Goal: Ask a question

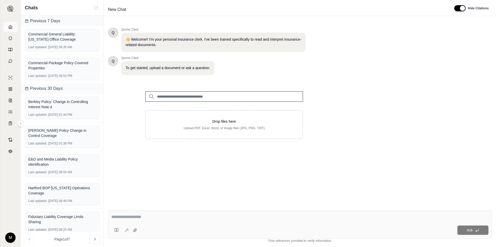
click at [11, 27] on icon at bounding box center [10, 27] width 4 height 4
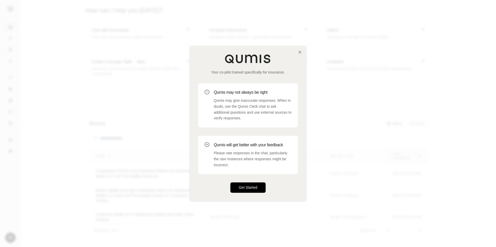
click at [249, 191] on button "Get Started" at bounding box center [247, 188] width 35 height 10
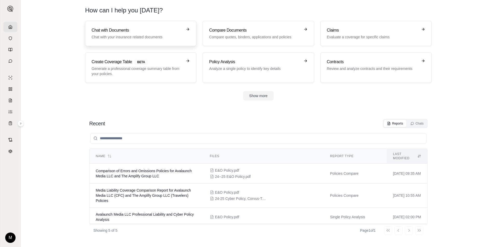
click at [100, 33] on h3 "Chat with Documents" at bounding box center [137, 30] width 91 height 6
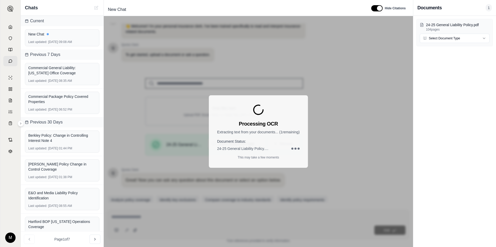
scroll to position [33, 0]
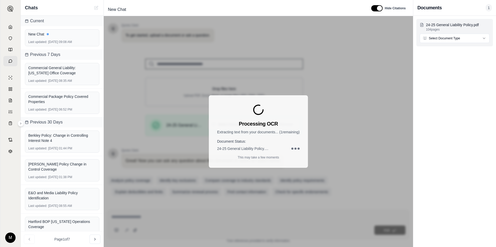
click at [457, 37] on html "M Chats Current New Chat Last updated: [DATE] 09:08 AM Previous 7 Days Commerci…" at bounding box center [248, 123] width 496 height 247
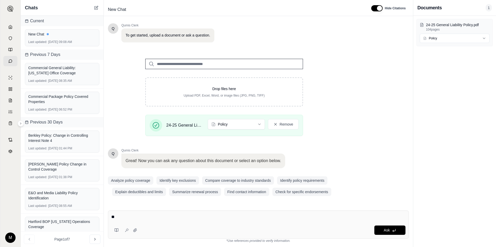
type textarea "*"
type textarea "**********"
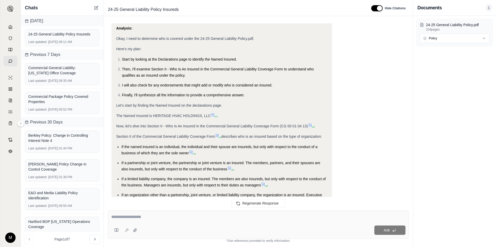
scroll to position [52, 0]
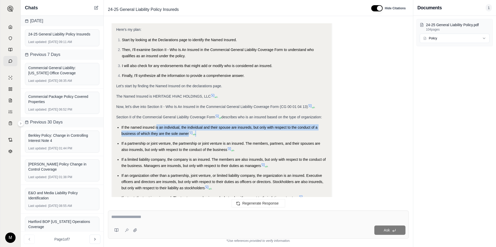
drag, startPoint x: 157, startPoint y: 126, endPoint x: 216, endPoint y: 133, distance: 59.3
click at [216, 133] on li "If the named insured is an individual, the individual and their spouse are insu…" at bounding box center [224, 130] width 206 height 12
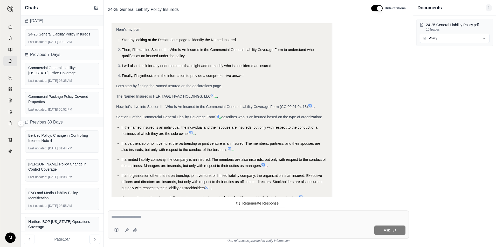
drag, startPoint x: 216, startPoint y: 133, endPoint x: 215, endPoint y: 138, distance: 5.0
click at [215, 138] on ul "If the named insured is an individual, the individual and their spouse are insu…" at bounding box center [221, 162] width 211 height 77
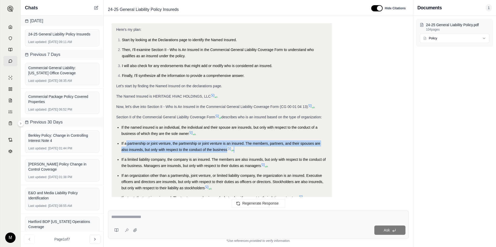
drag, startPoint x: 125, startPoint y: 142, endPoint x: 305, endPoint y: 147, distance: 179.2
click at [305, 147] on li "If a partnership or joint venture, the partnership or joint venture is an insur…" at bounding box center [224, 147] width 206 height 12
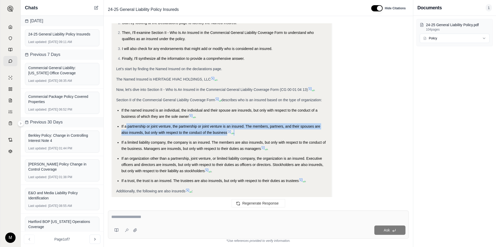
scroll to position [78, 0]
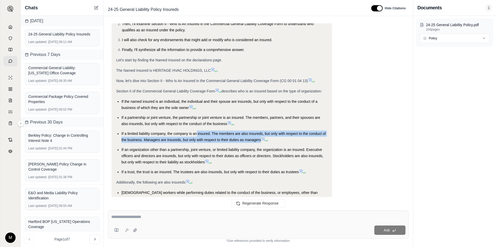
drag, startPoint x: 197, startPoint y: 132, endPoint x: 260, endPoint y: 140, distance: 63.5
click at [260, 140] on span "If a limited liability company, the company is an insured. The members are also…" at bounding box center [223, 137] width 204 height 10
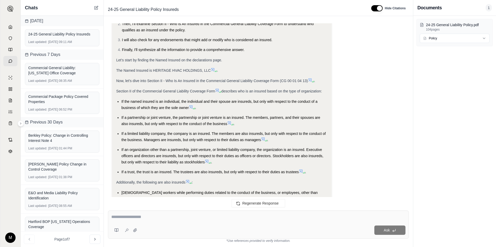
click at [167, 128] on ul "If the named insured is an individual, the individual and their spouse are insu…" at bounding box center [221, 137] width 211 height 77
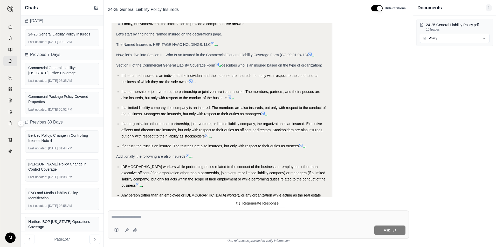
click at [130, 219] on textarea at bounding box center [258, 217] width 294 height 6
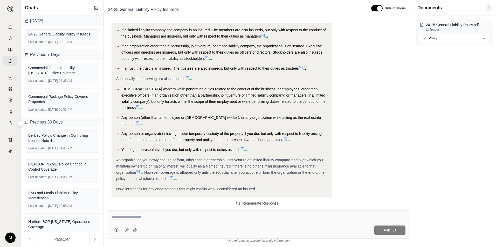
scroll to position [207, 0]
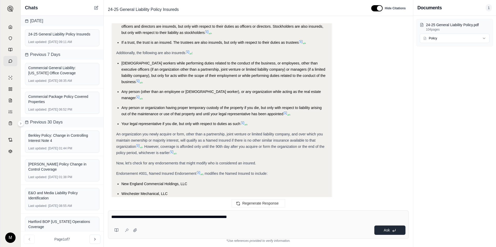
type textarea "**********"
click at [381, 229] on button "Ask" at bounding box center [389, 230] width 31 height 9
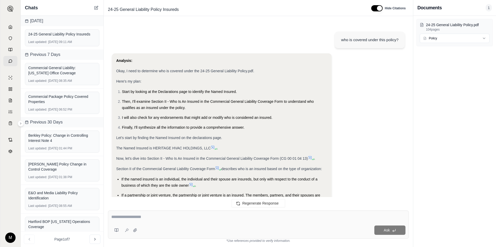
scroll to position [896, 0]
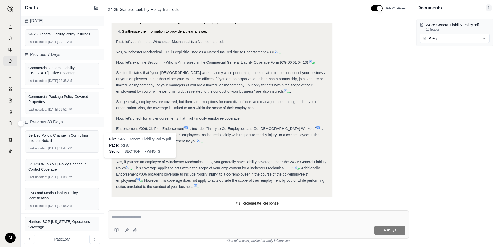
click at [139, 178] on icon at bounding box center [138, 180] width 4 height 4
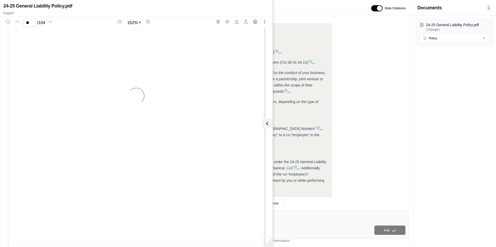
type input "**"
click at [308, 167] on div "Yes, if you are an employee of Winchester Mechanical, LLC, you generally have l…" at bounding box center [221, 174] width 211 height 31
click at [268, 124] on icon at bounding box center [266, 124] width 6 height 6
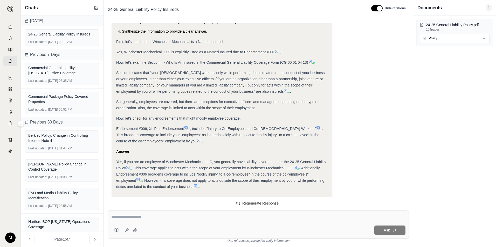
click at [128, 165] on icon at bounding box center [128, 167] width 4 height 4
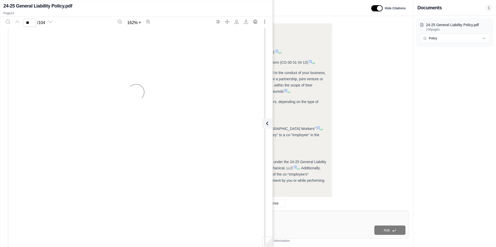
type input "**"
click at [266, 124] on icon at bounding box center [266, 124] width 6 height 6
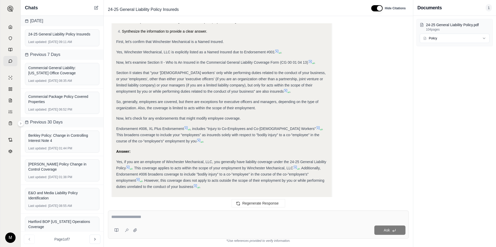
click at [224, 214] on div "Ask" at bounding box center [258, 225] width 301 height 28
type textarea "**********"
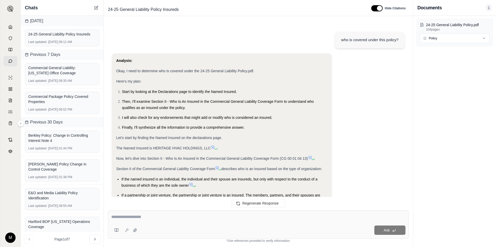
scroll to position [1403, 0]
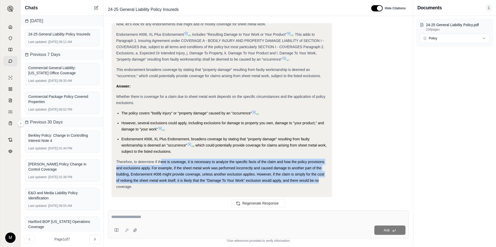
drag, startPoint x: 161, startPoint y: 144, endPoint x: 318, endPoint y: 162, distance: 158.1
click at [318, 162] on span "Therefore, to determine if there is coverage, it is necessary to analyze the sp…" at bounding box center [220, 174] width 208 height 29
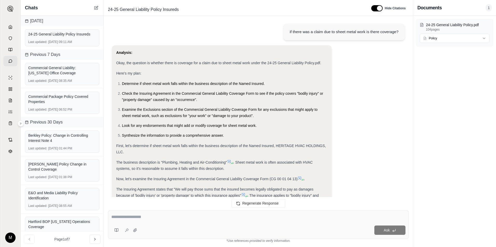
scroll to position [1092, 0]
click at [147, 225] on div "Ask" at bounding box center [258, 225] width 301 height 28
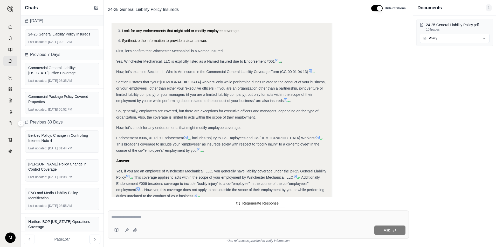
scroll to position [899, 0]
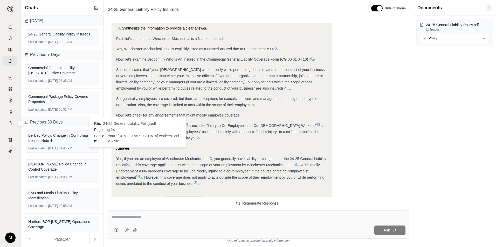
click at [128, 163] on icon at bounding box center [127, 164] width 3 height 3
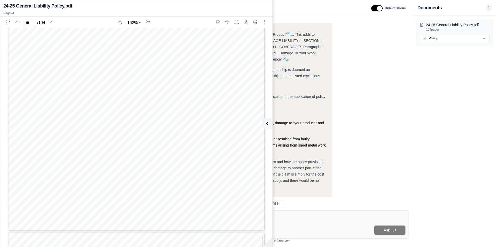
scroll to position [8130, 0]
drag, startPoint x: 57, startPoint y: 154, endPoint x: 124, endPoint y: 163, distance: 67.6
click at [124, 163] on div "CG 00 01 04 13 © Insurance Services Office, Inc., 2012 Page 11 of 16 3. The Pro…" at bounding box center [136, 60] width 257 height 333
click at [88, 160] on span "The names and addresses of any injured" at bounding box center [90, 159] width 82 height 4
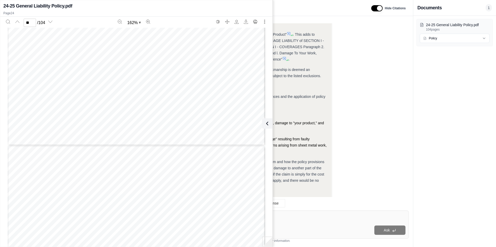
scroll to position [8570, 0]
type input "**"
drag, startPoint x: 40, startPoint y: 178, endPoint x: 120, endPoint y: 188, distance: 80.5
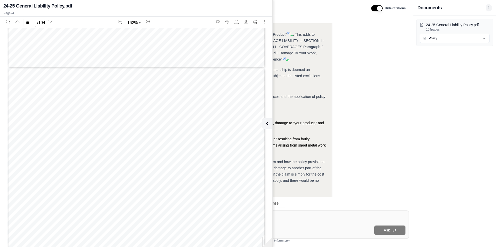
click at [108, 186] on span "payment we have made under this Coverage Part," at bounding box center [84, 184] width 95 height 4
click at [267, 127] on icon at bounding box center [266, 124] width 6 height 6
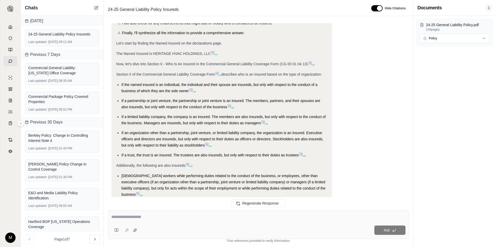
scroll to position [0, 0]
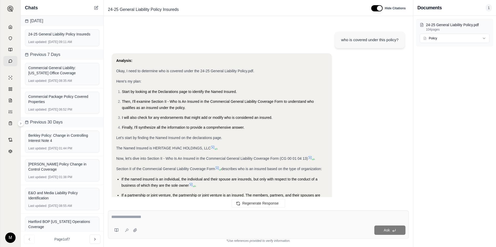
click at [148, 218] on textarea at bounding box center [258, 217] width 294 height 6
type textarea "**********"
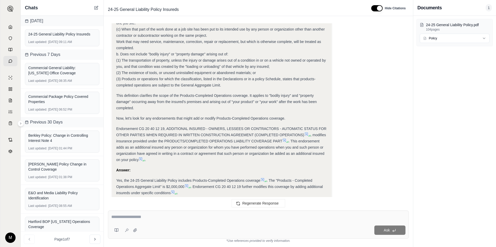
click at [10, 26] on icon at bounding box center [10, 27] width 4 height 4
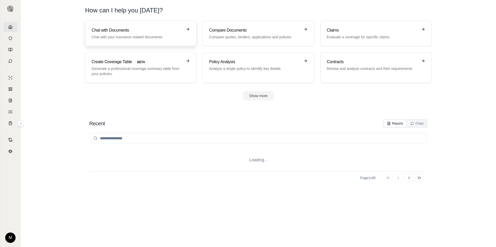
click at [121, 31] on h3 "Chat with Documents" at bounding box center [137, 30] width 91 height 6
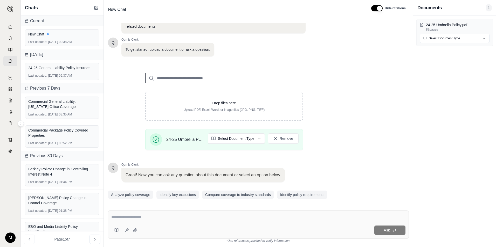
scroll to position [33, 0]
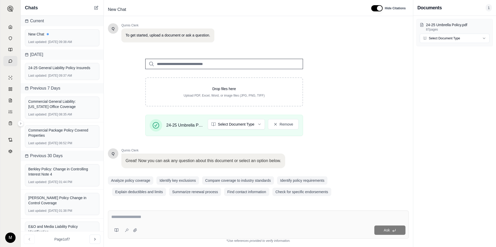
click at [143, 215] on textarea at bounding box center [258, 217] width 294 height 6
type textarea "**********"
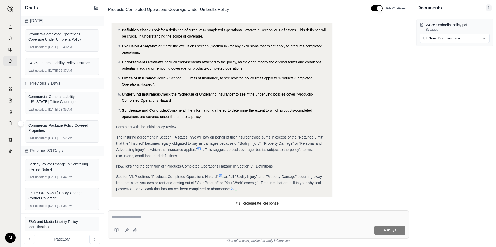
scroll to position [104, 0]
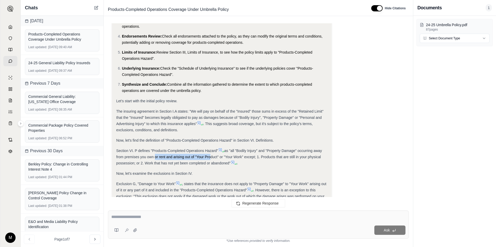
drag, startPoint x: 154, startPoint y: 157, endPoint x: 208, endPoint y: 158, distance: 54.4
click at [208, 158] on span "as "all "Bodily Injury" and "Property Damage" occurring away from premises you …" at bounding box center [219, 157] width 206 height 17
drag, startPoint x: 152, startPoint y: 162, endPoint x: 177, endPoint y: 162, distance: 25.1
click at [177, 162] on span "as "all "Bodily Injury" and "Property Damage" occurring away from premises you …" at bounding box center [219, 157] width 206 height 17
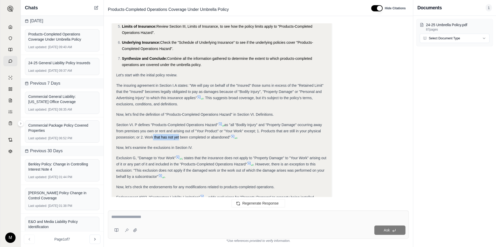
scroll to position [156, 0]
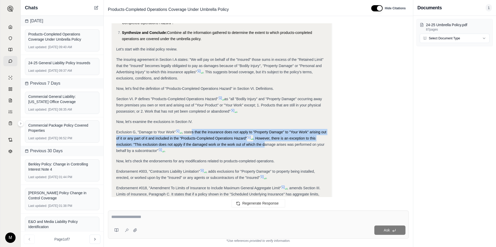
drag, startPoint x: 192, startPoint y: 133, endPoint x: 264, endPoint y: 142, distance: 72.1
click at [264, 142] on div "Exclusion G, "Damage to Your Work" , states that the insurance does not apply t…" at bounding box center [221, 141] width 211 height 25
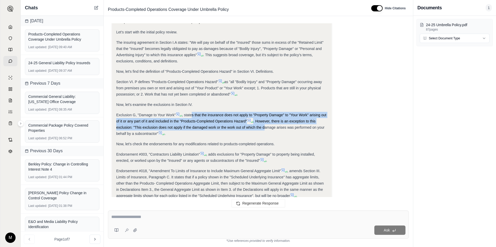
scroll to position [181, 0]
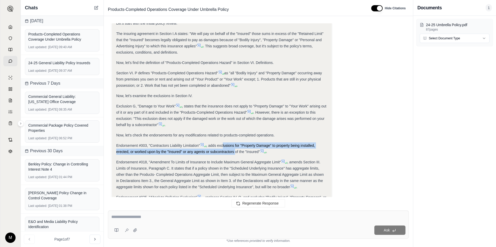
drag, startPoint x: 224, startPoint y: 147, endPoint x: 235, endPoint y: 149, distance: 11.4
click at [235, 149] on div "Endorsement #003, "Contractors Liability Limitation" , adds exclusions for "Pro…" at bounding box center [221, 149] width 211 height 12
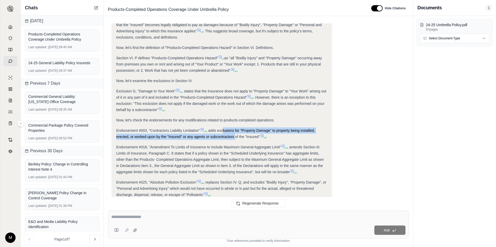
scroll to position [207, 0]
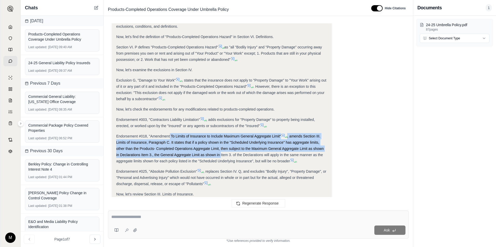
drag, startPoint x: 170, startPoint y: 138, endPoint x: 220, endPoint y: 153, distance: 53.1
click at [220, 153] on div "Endorsement #018, "Amendment To Limits of Insurance to Include Maximum General …" at bounding box center [221, 148] width 211 height 31
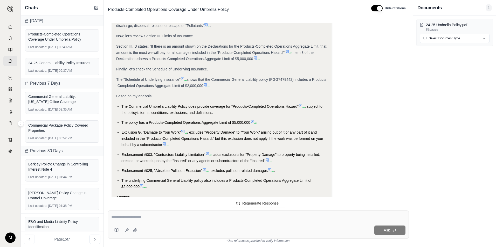
scroll to position [354, 0]
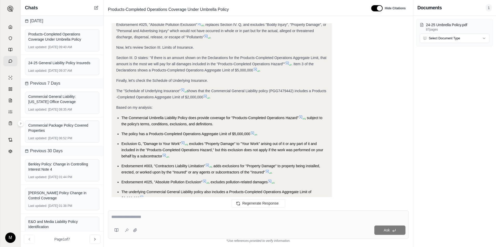
click at [300, 116] on icon at bounding box center [300, 117] width 4 height 4
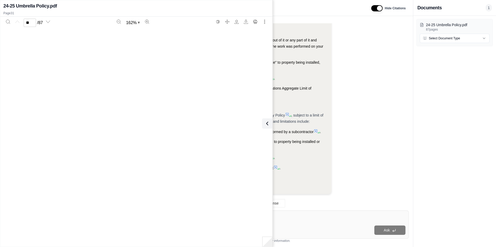
type input "**"
click at [267, 123] on icon at bounding box center [266, 124] width 6 height 6
